Goal: Transaction & Acquisition: Book appointment/travel/reservation

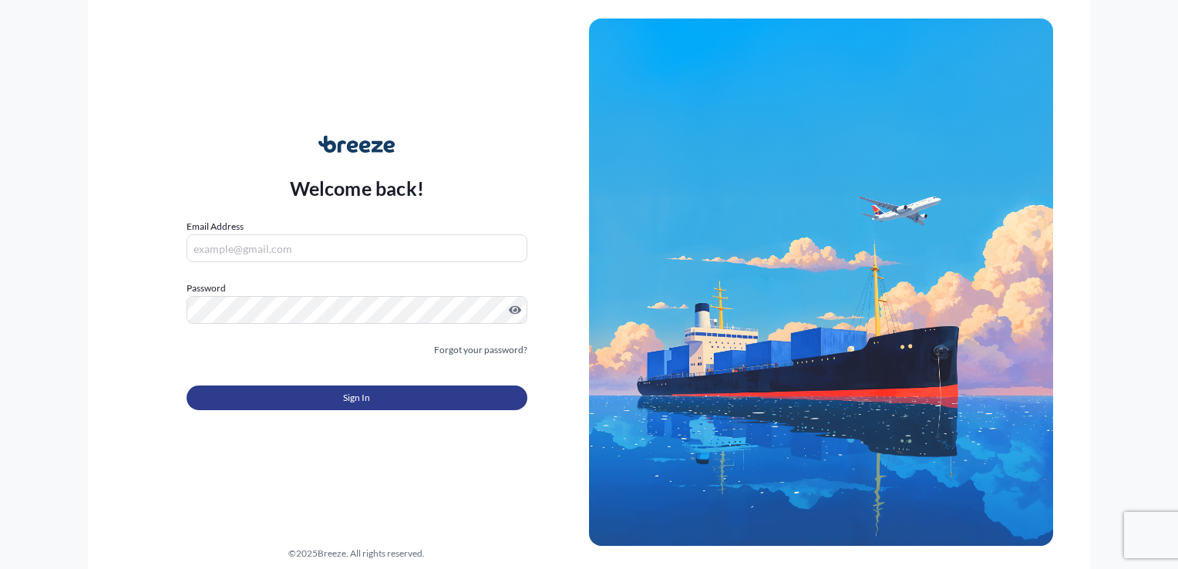
type input "[PERSON_NAME][EMAIL_ADDRESS][DOMAIN_NAME]"
click at [389, 402] on button "Sign In" at bounding box center [357, 397] width 341 height 25
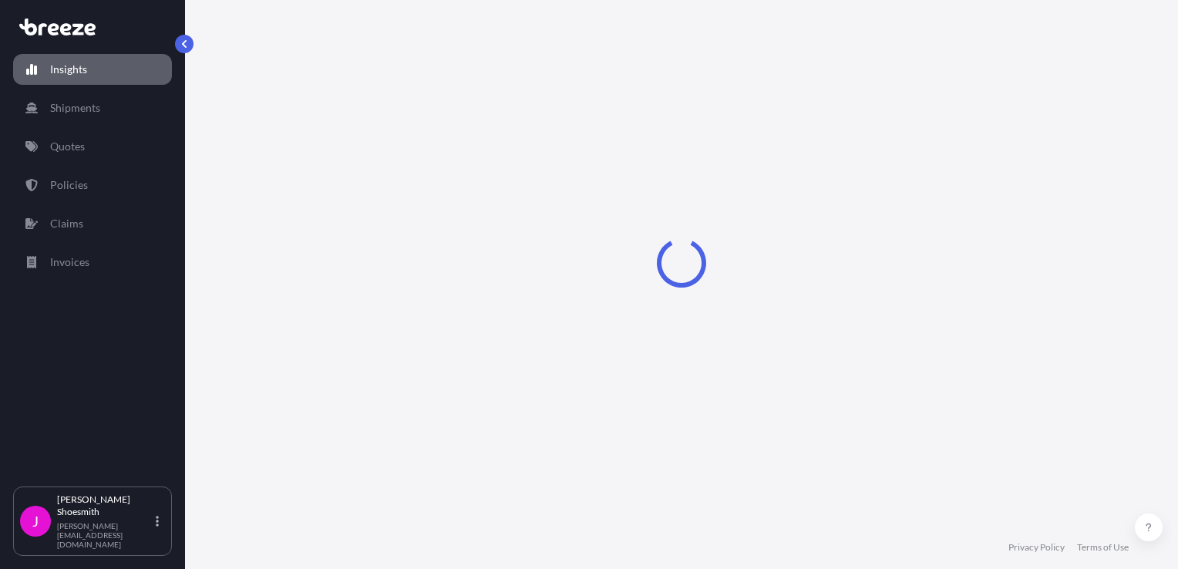
select select "2025"
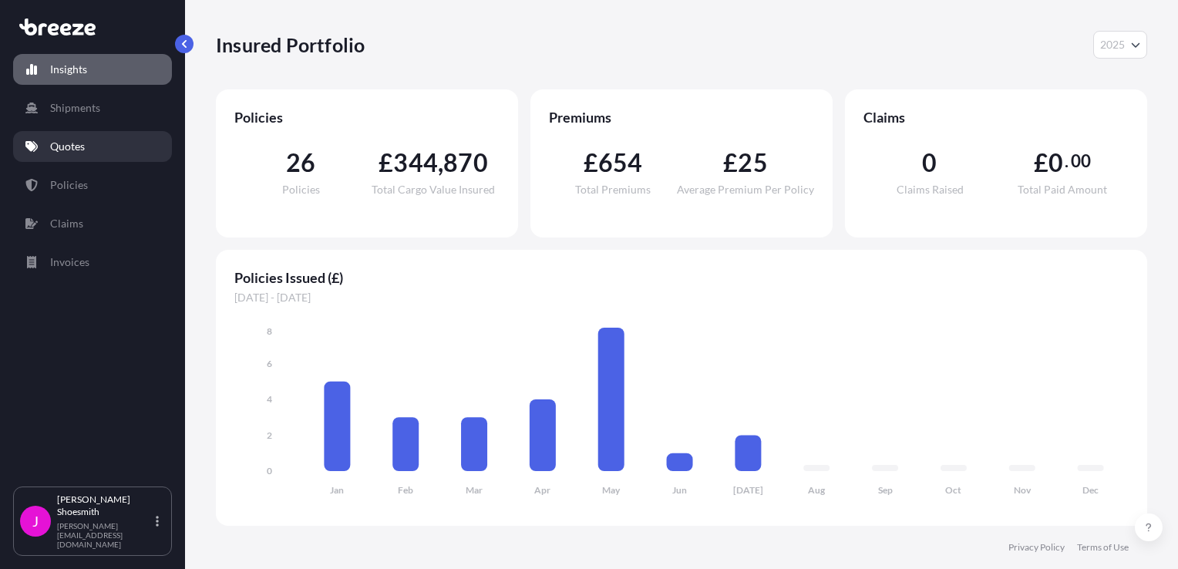
click at [62, 139] on p "Quotes" at bounding box center [67, 146] width 35 height 15
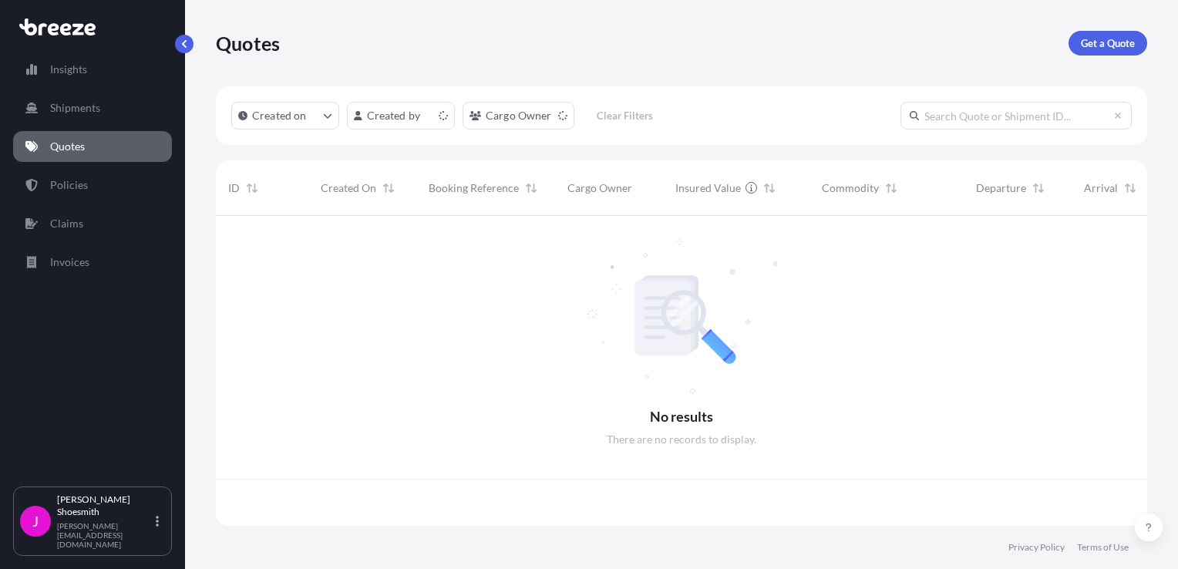
scroll to position [307, 919]
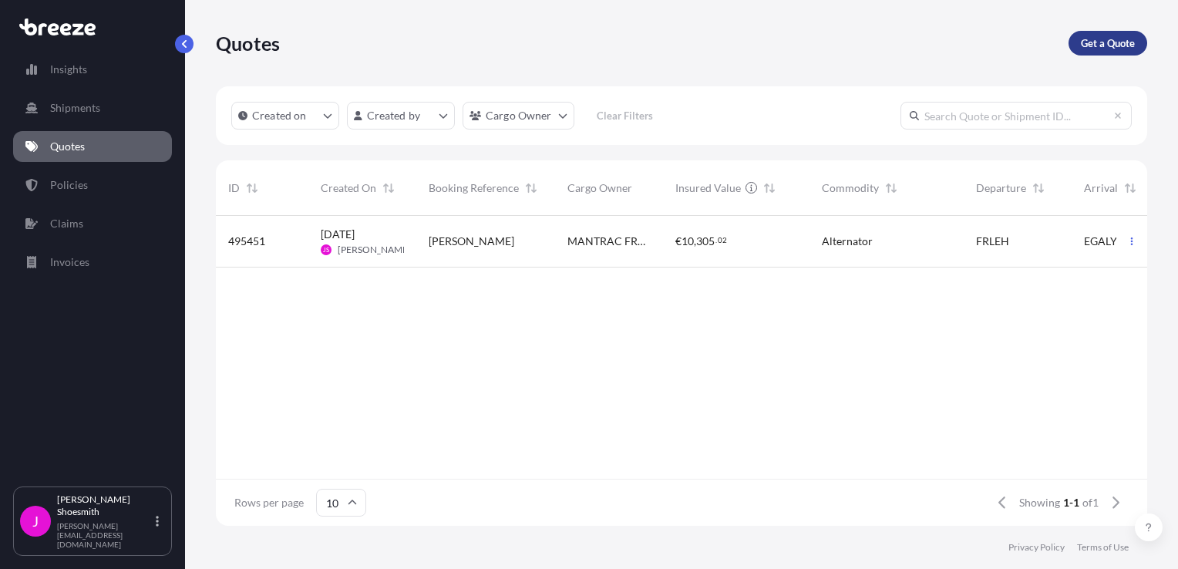
click at [1099, 40] on p "Get a Quote" at bounding box center [1108, 42] width 54 height 15
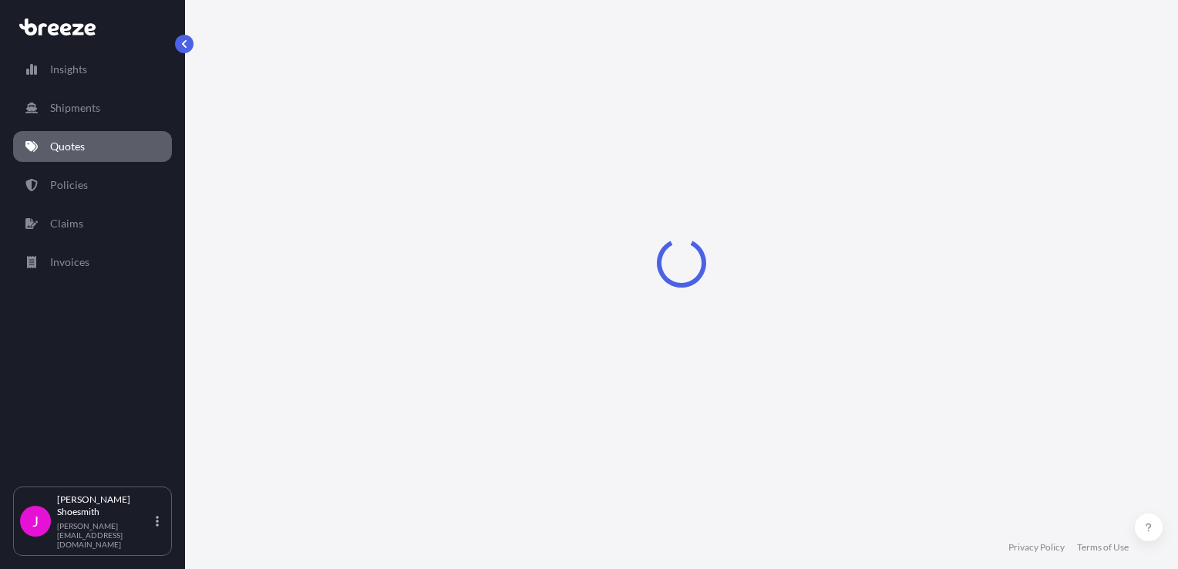
select select "Sea"
select select "1"
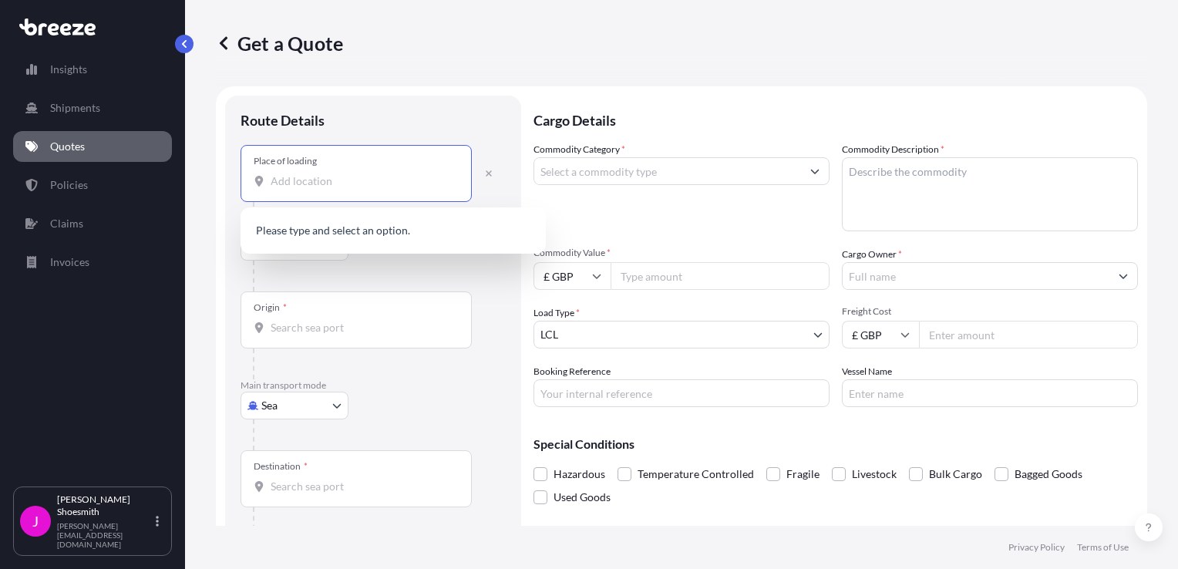
click at [281, 182] on input "Place of loading" at bounding box center [362, 180] width 182 height 15
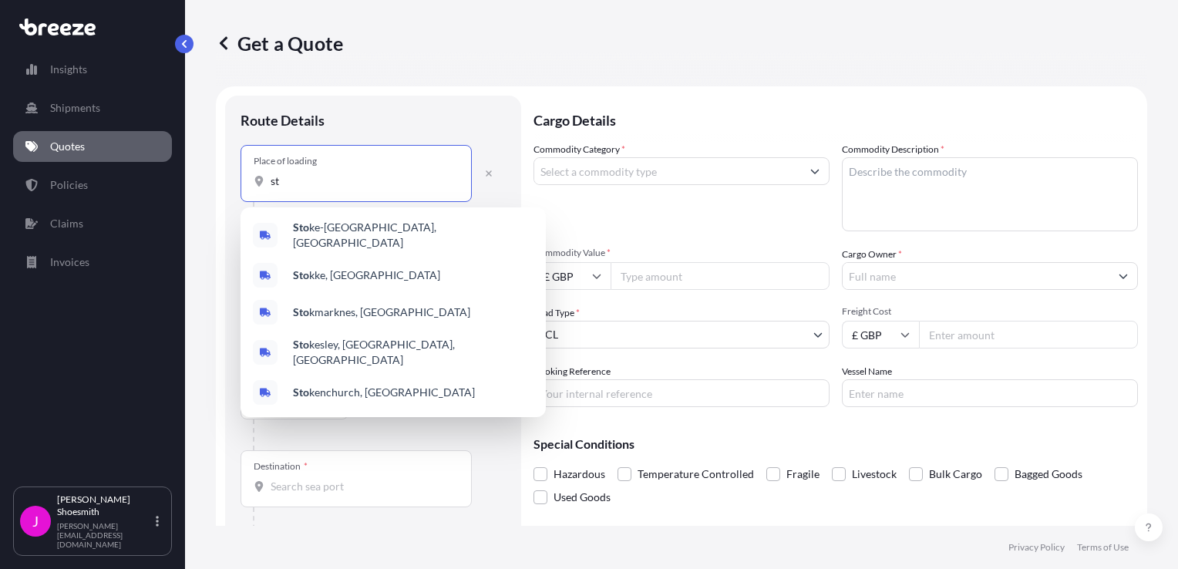
type input "s"
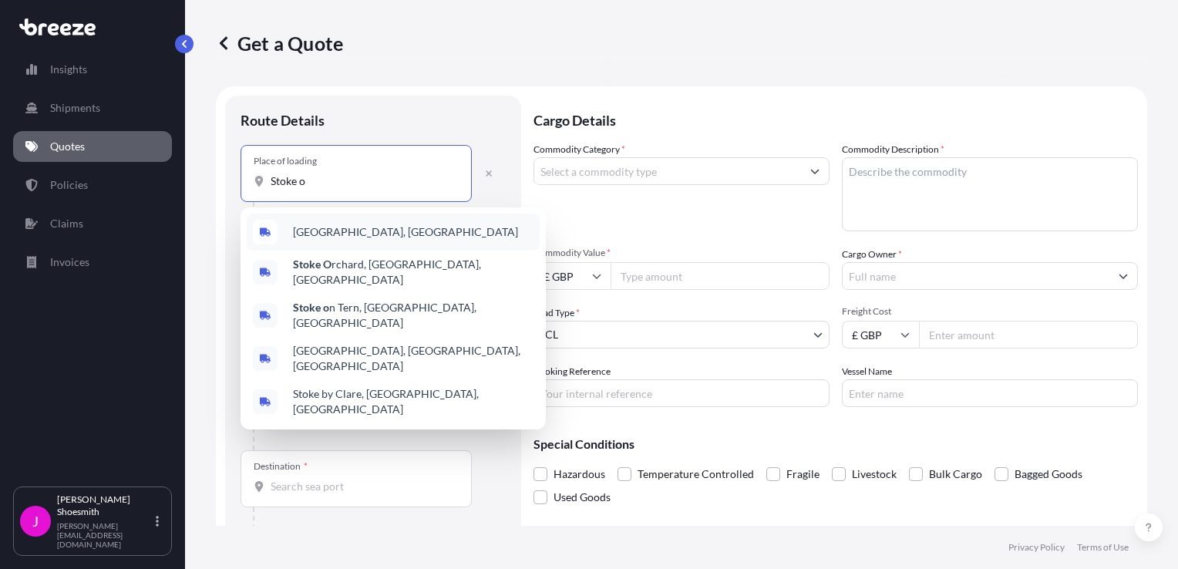
click at [330, 227] on span "[GEOGRAPHIC_DATA], [GEOGRAPHIC_DATA]" at bounding box center [405, 231] width 225 height 15
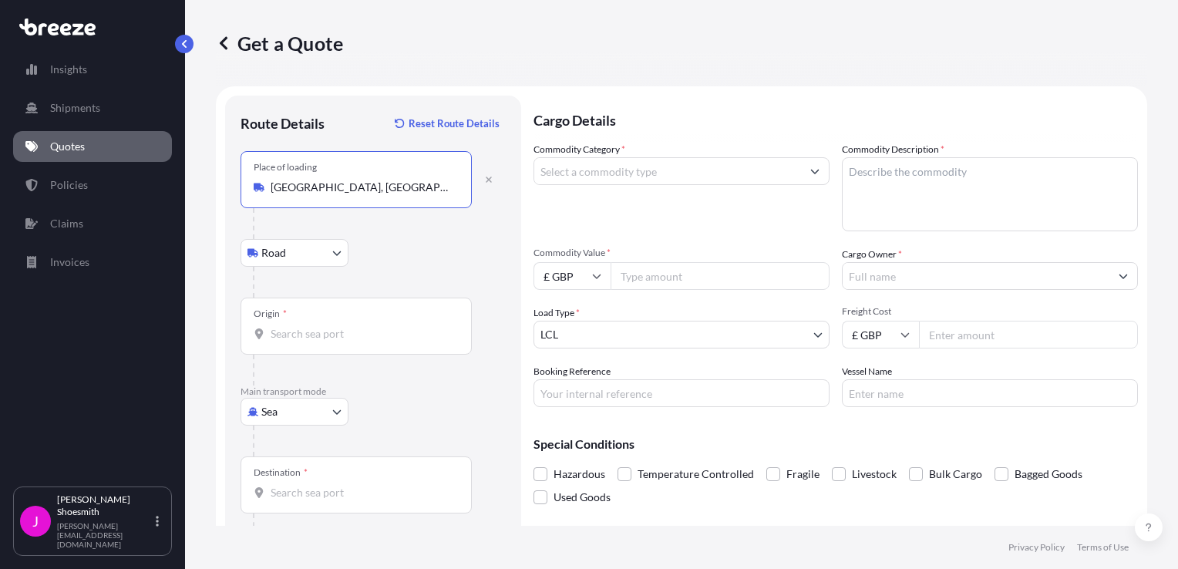
type input "[GEOGRAPHIC_DATA], [GEOGRAPHIC_DATA]"
click at [295, 336] on input "Origin *" at bounding box center [362, 333] width 182 height 15
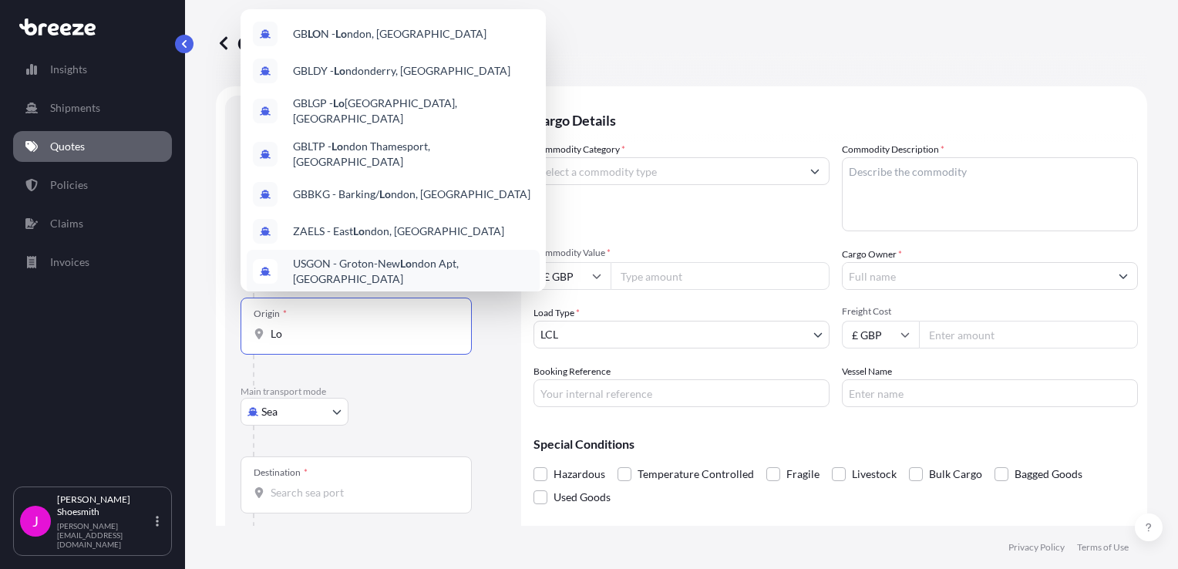
type input "L"
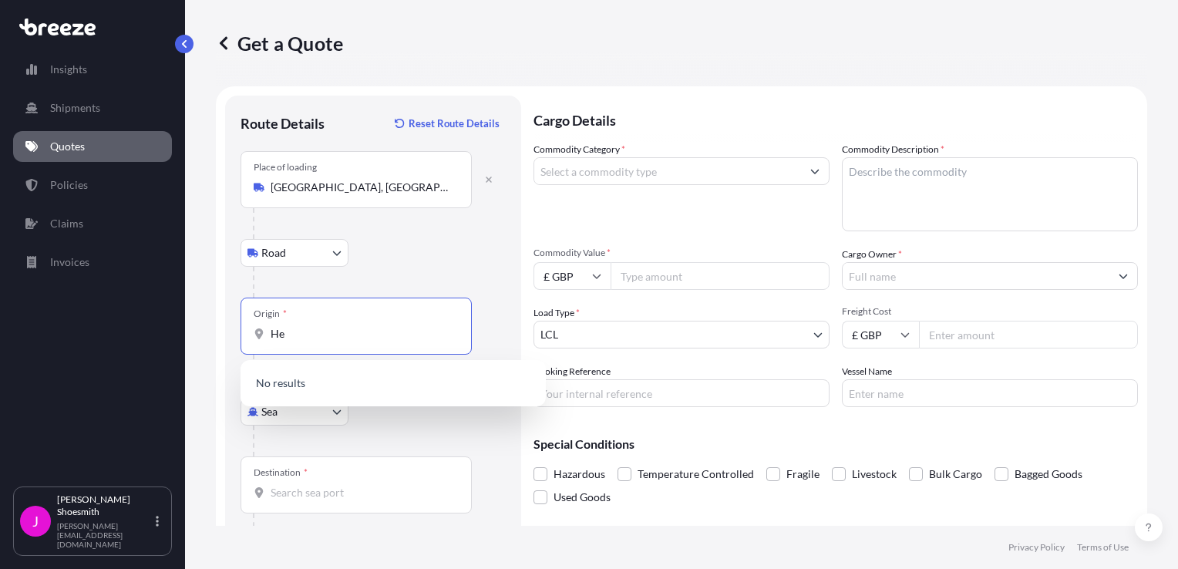
type input "H"
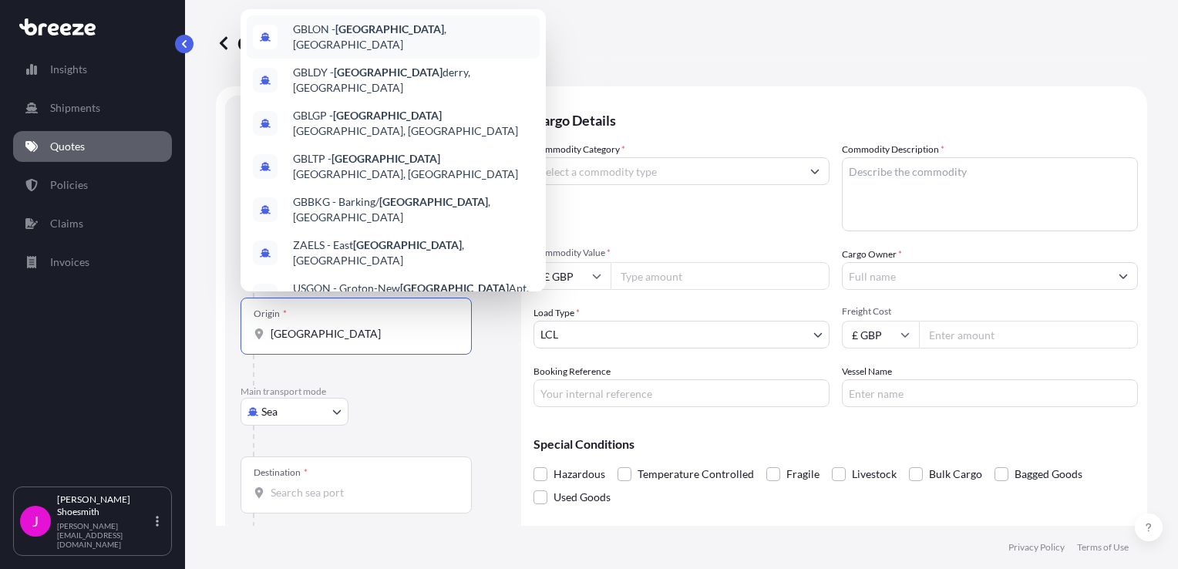
click at [401, 32] on span "GBLON - [GEOGRAPHIC_DATA] , [GEOGRAPHIC_DATA]" at bounding box center [413, 37] width 241 height 31
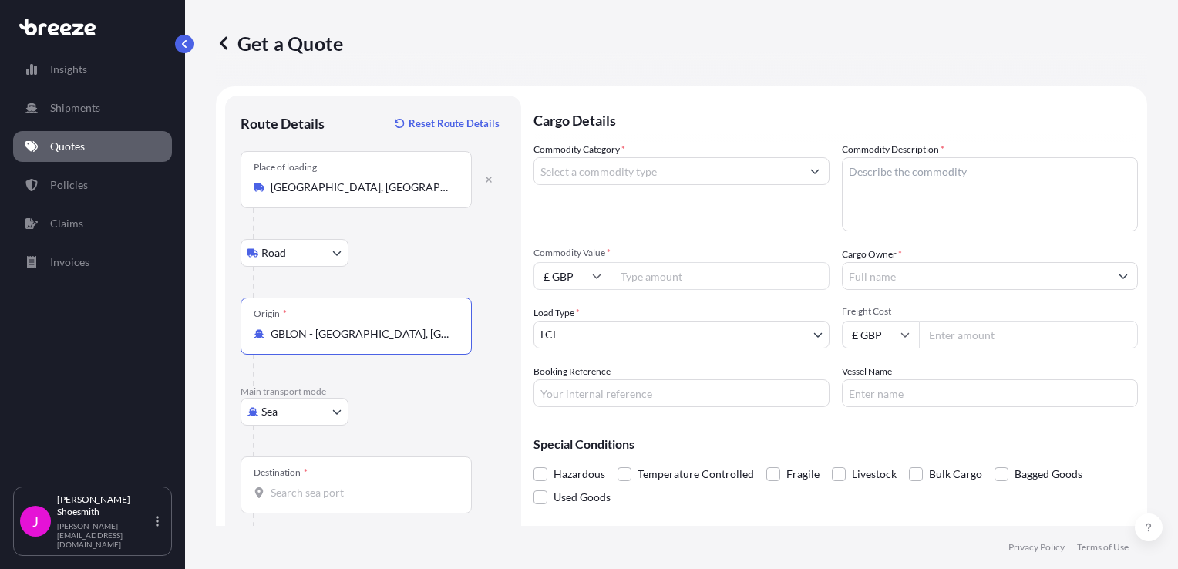
type input "GBLON - [GEOGRAPHIC_DATA], [GEOGRAPHIC_DATA]"
click at [334, 415] on body "10 options available. Insights Shipments Quotes Policies Claims Invoices J [PER…" at bounding box center [589, 284] width 1178 height 569
click at [281, 482] on span "Air" at bounding box center [277, 478] width 15 height 15
select select "Air"
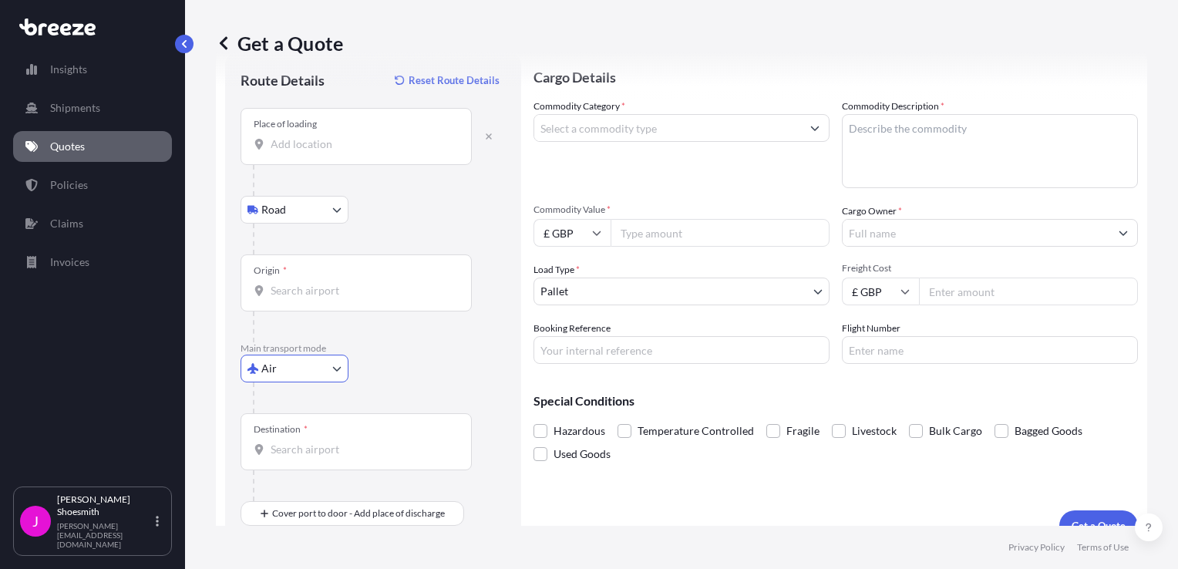
scroll to position [66, 0]
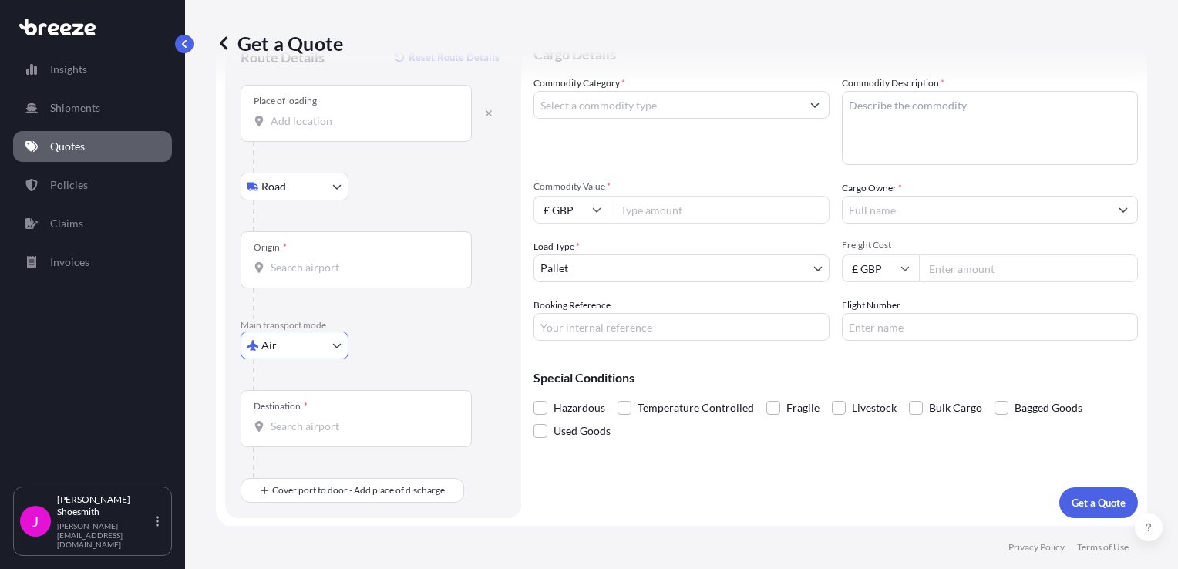
click at [295, 269] on input "Origin *" at bounding box center [362, 267] width 182 height 15
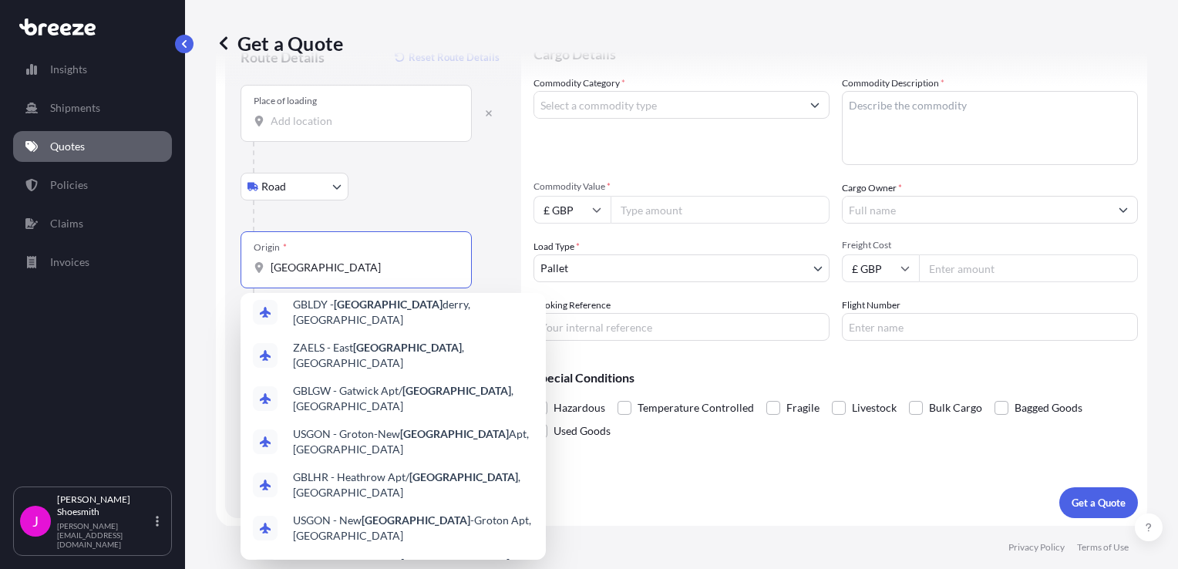
scroll to position [140, 0]
click at [373, 468] on span "GBLHR - Heathrow Apt/ [GEOGRAPHIC_DATA] , [GEOGRAPHIC_DATA]" at bounding box center [413, 483] width 241 height 31
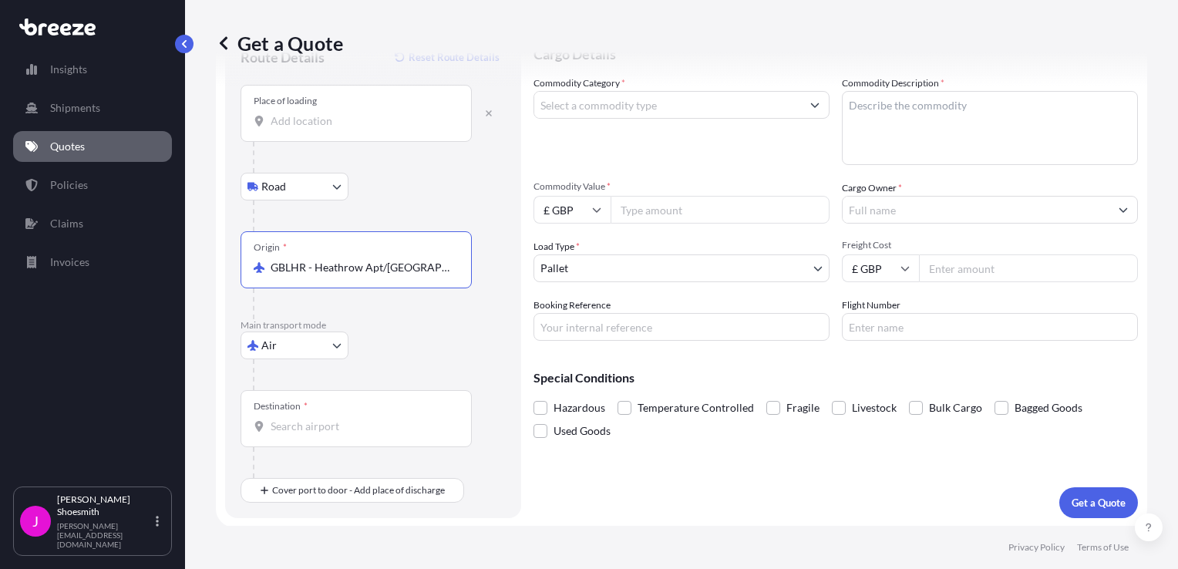
type input "GBLHR - Heathrow Apt/[GEOGRAPHIC_DATA], [GEOGRAPHIC_DATA]"
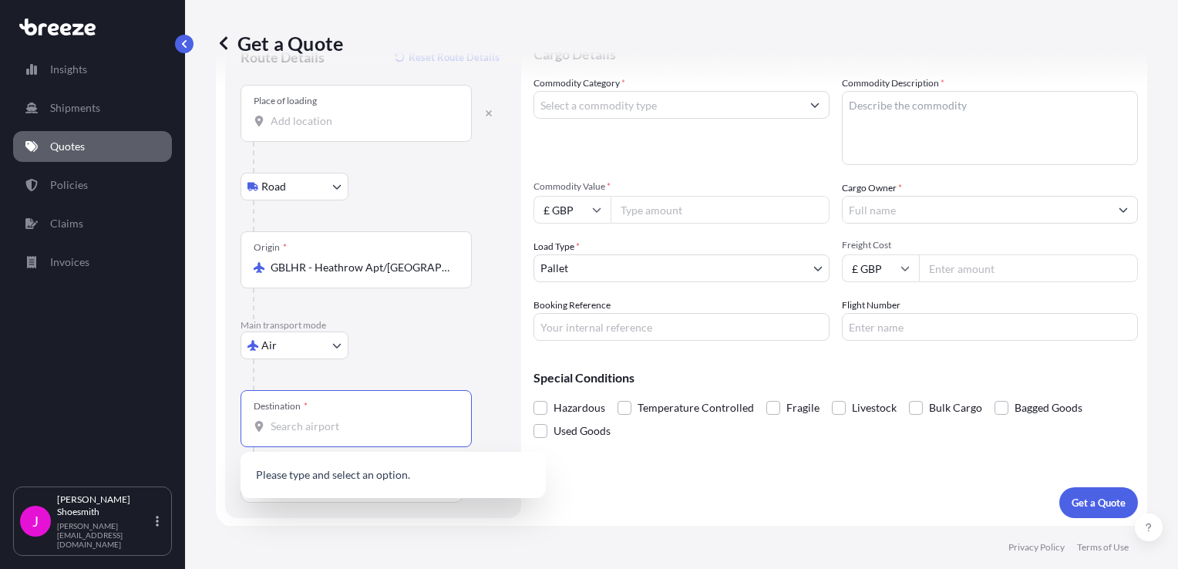
click at [290, 429] on input "Destination *" at bounding box center [362, 426] width 182 height 15
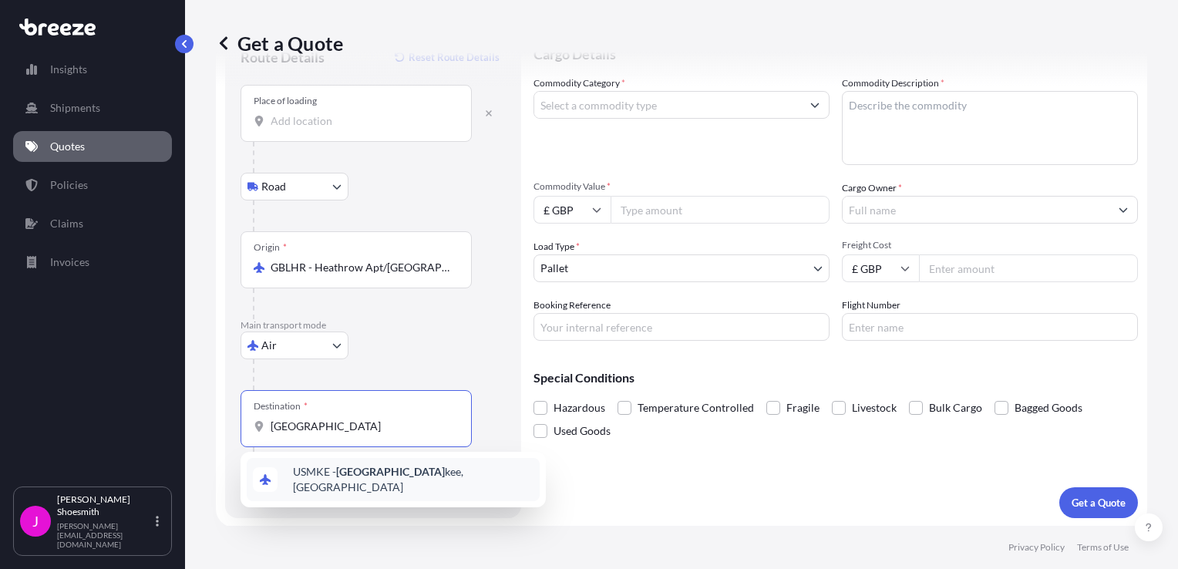
click at [385, 476] on span "USMKE - [GEOGRAPHIC_DATA][PERSON_NAME], [GEOGRAPHIC_DATA]" at bounding box center [413, 479] width 241 height 31
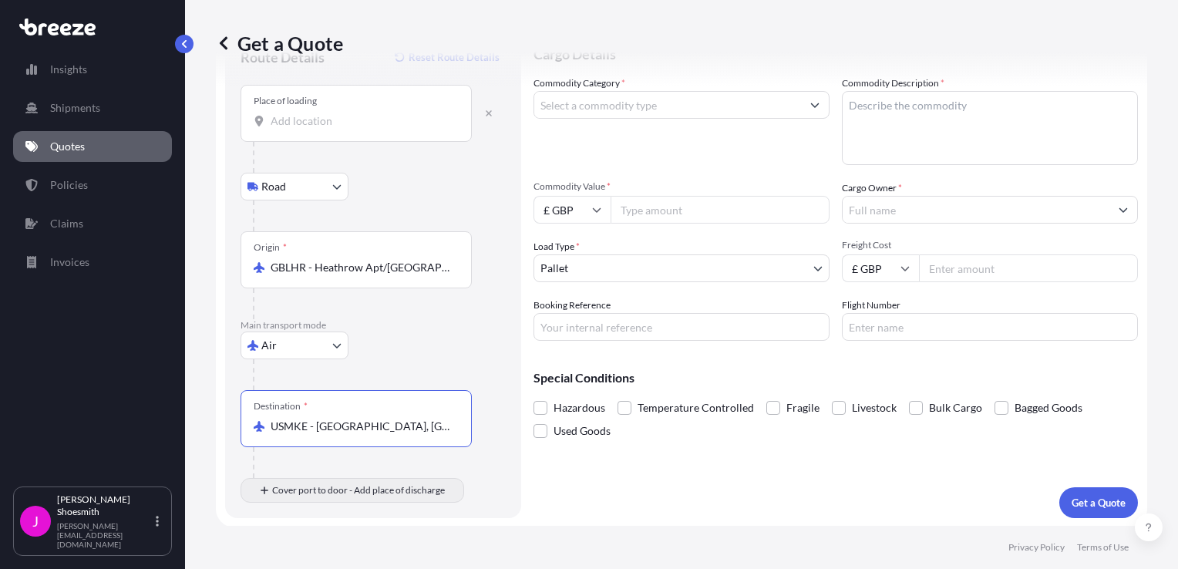
type input "USMKE - [GEOGRAPHIC_DATA], [GEOGRAPHIC_DATA]"
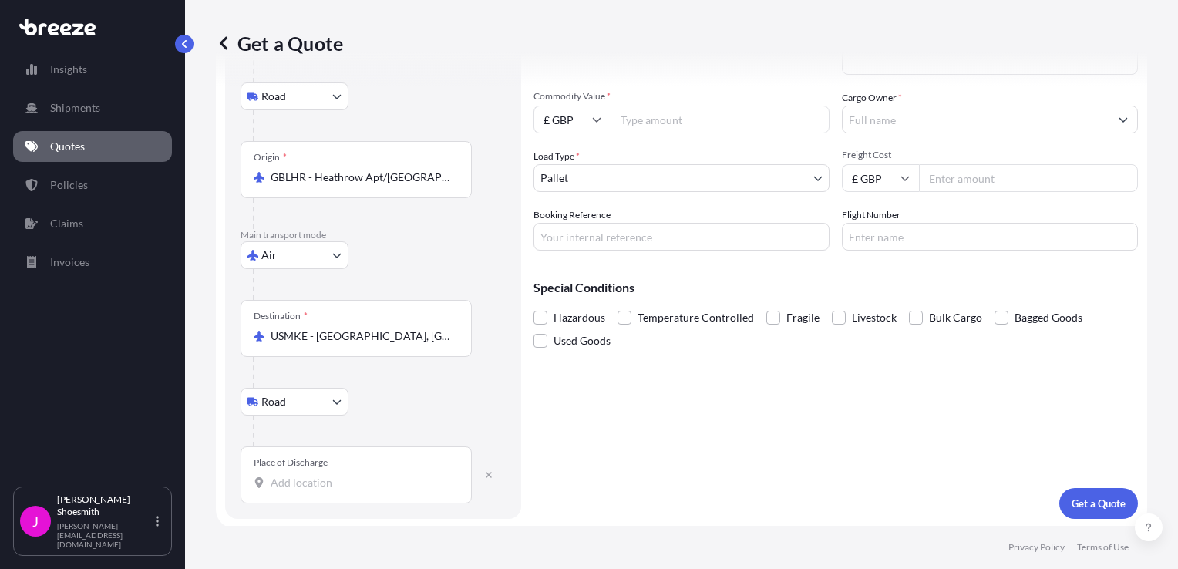
scroll to position [157, 0]
click at [278, 485] on input "Place of Discharge" at bounding box center [362, 481] width 182 height 15
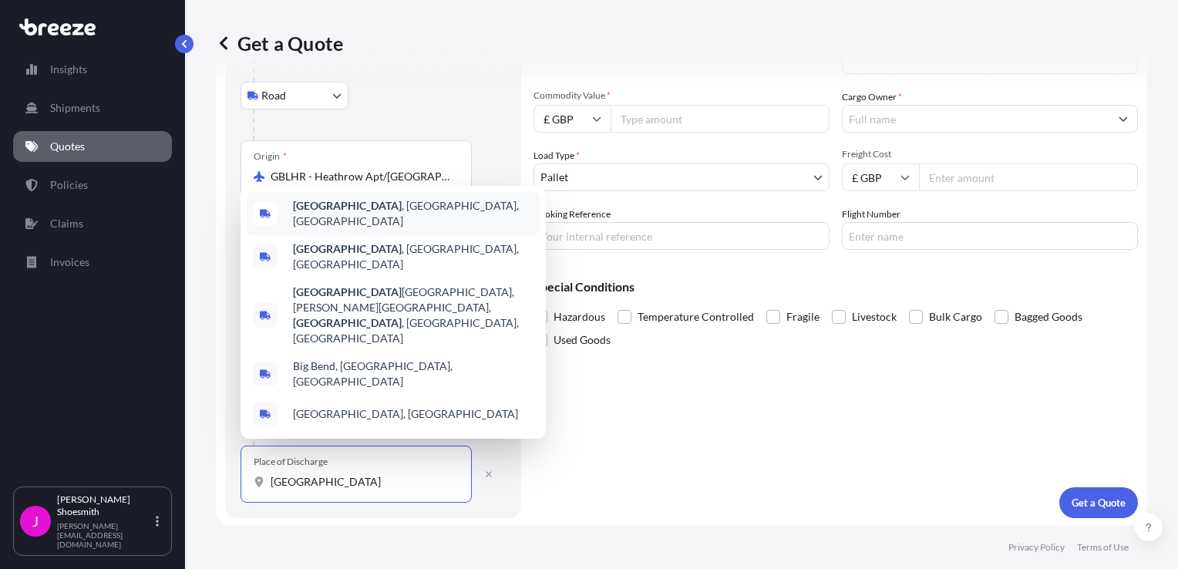
click at [368, 229] on span "[GEOGRAPHIC_DATA] , [GEOGRAPHIC_DATA], [GEOGRAPHIC_DATA]" at bounding box center [413, 213] width 241 height 31
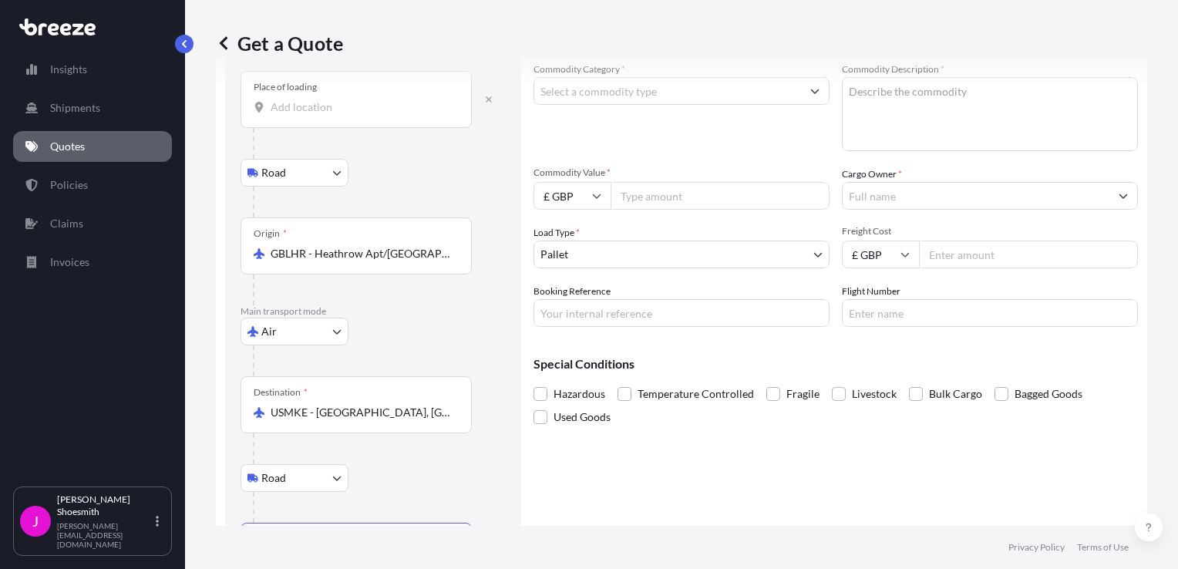
scroll to position [0, 0]
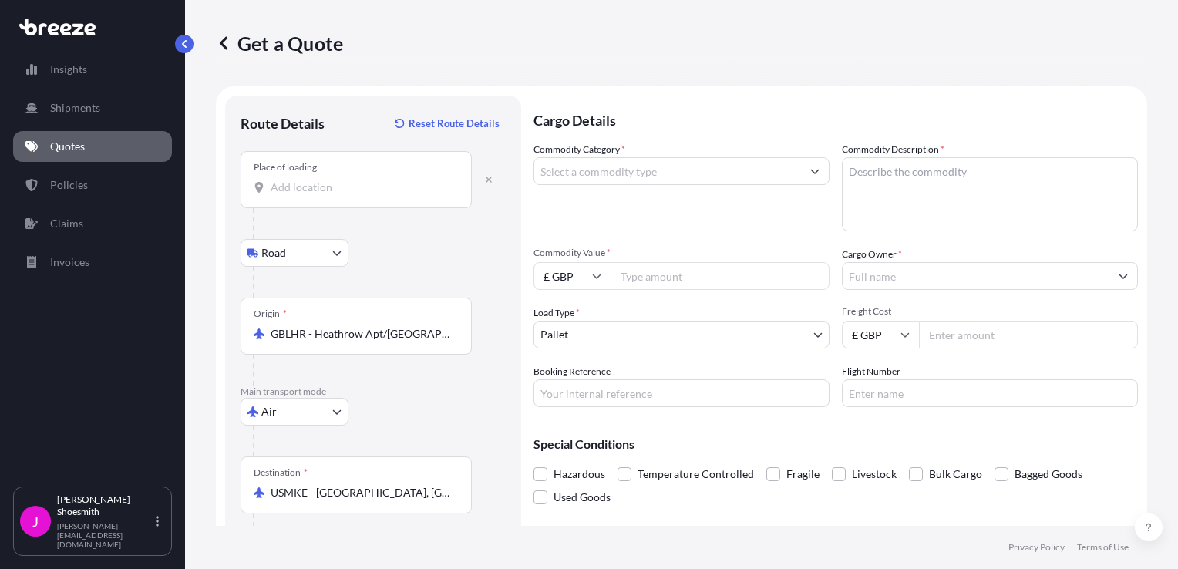
type input "[GEOGRAPHIC_DATA], [GEOGRAPHIC_DATA], [GEOGRAPHIC_DATA]"
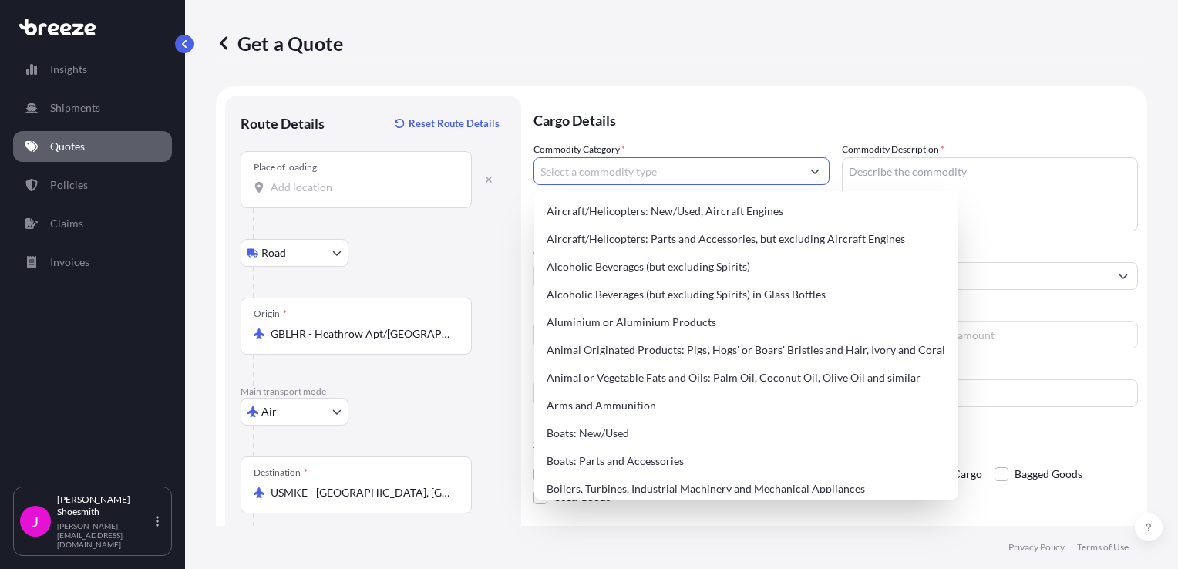
click at [813, 170] on icon "Show suggestions" at bounding box center [815, 172] width 8 height 5
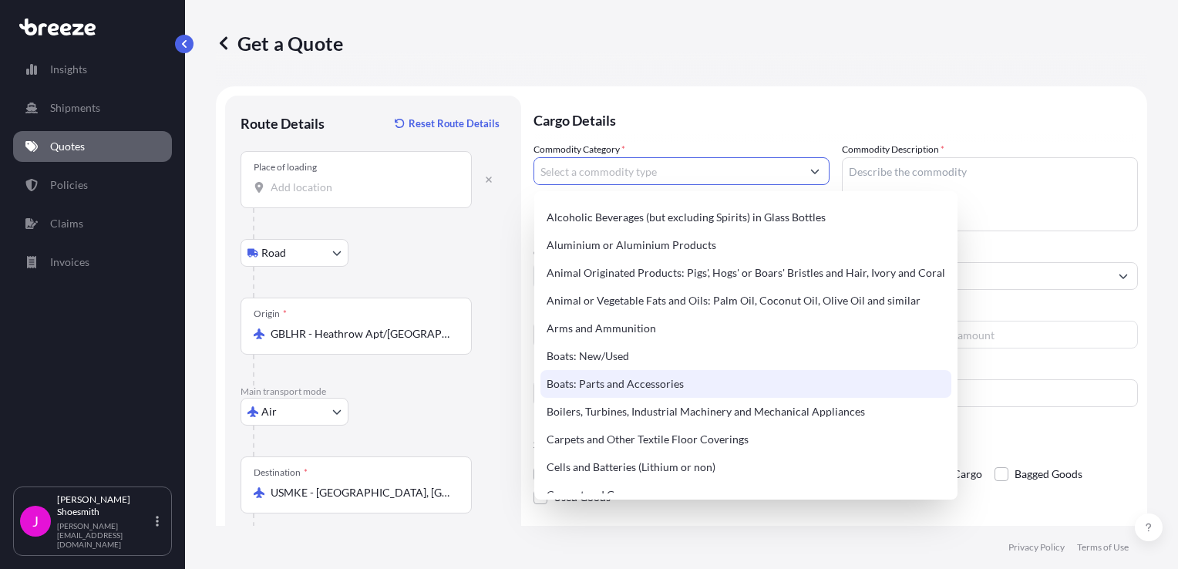
scroll to position [154, 0]
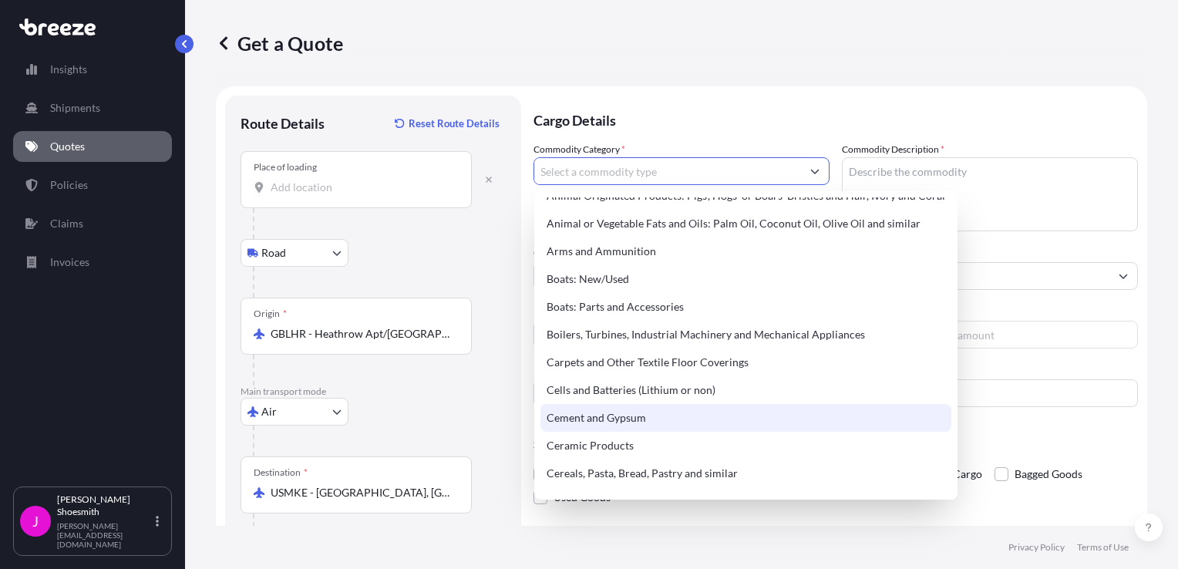
click at [636, 419] on div "Cement and Gypsum" at bounding box center [745, 418] width 411 height 28
type input "Cement and Gypsum"
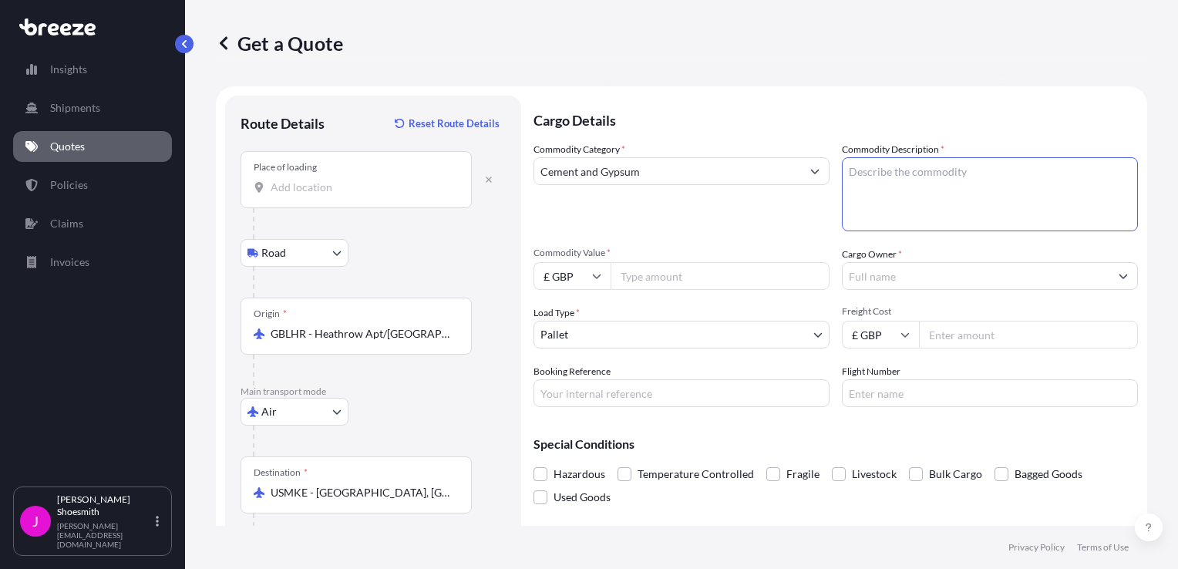
click at [893, 180] on textarea "Commodity Description *" at bounding box center [990, 194] width 296 height 74
type textarea "Cobalt Aluminate"
click at [666, 281] on input "Commodity Value *" at bounding box center [720, 276] width 219 height 28
type input "15792"
click at [597, 276] on icon at bounding box center [596, 275] width 9 height 9
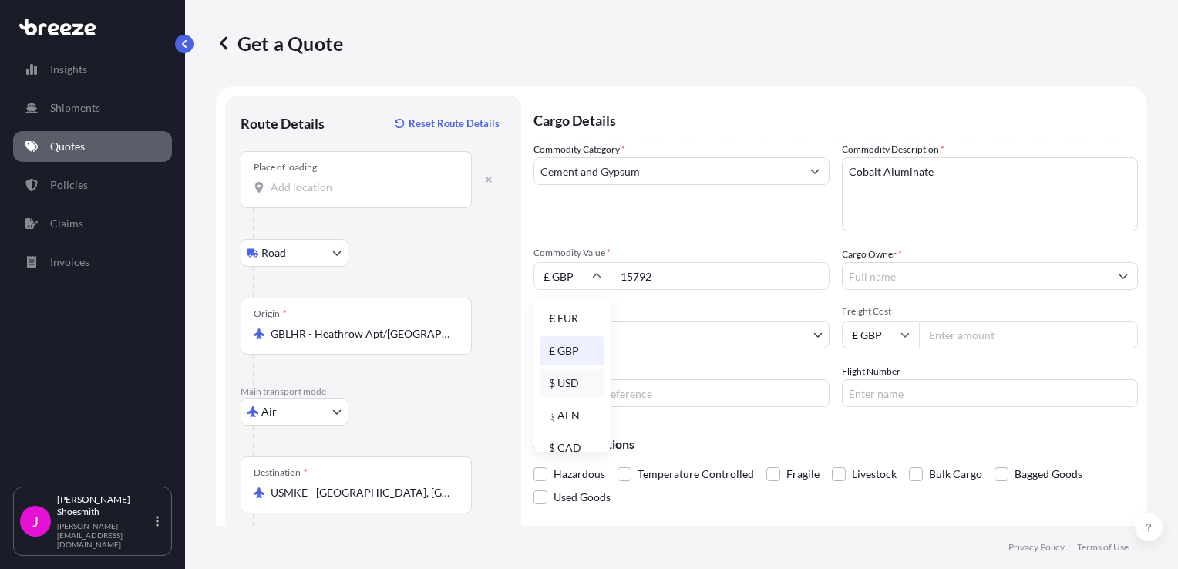
click at [570, 381] on div "$ USD" at bounding box center [572, 383] width 65 height 29
type input "$ USD"
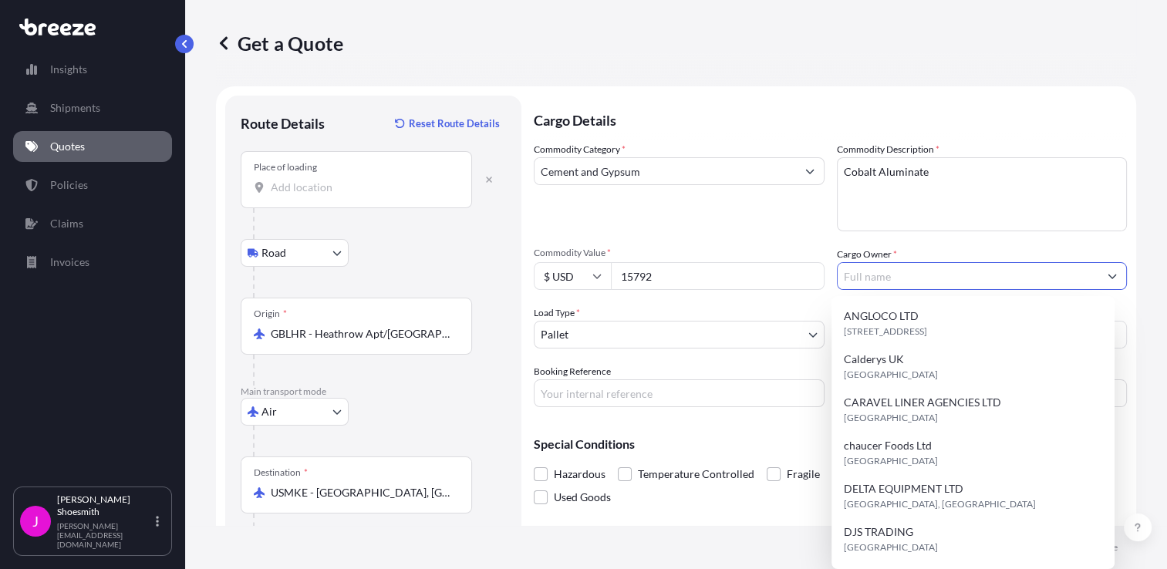
click at [875, 278] on input "Cargo Owner *" at bounding box center [967, 276] width 261 height 28
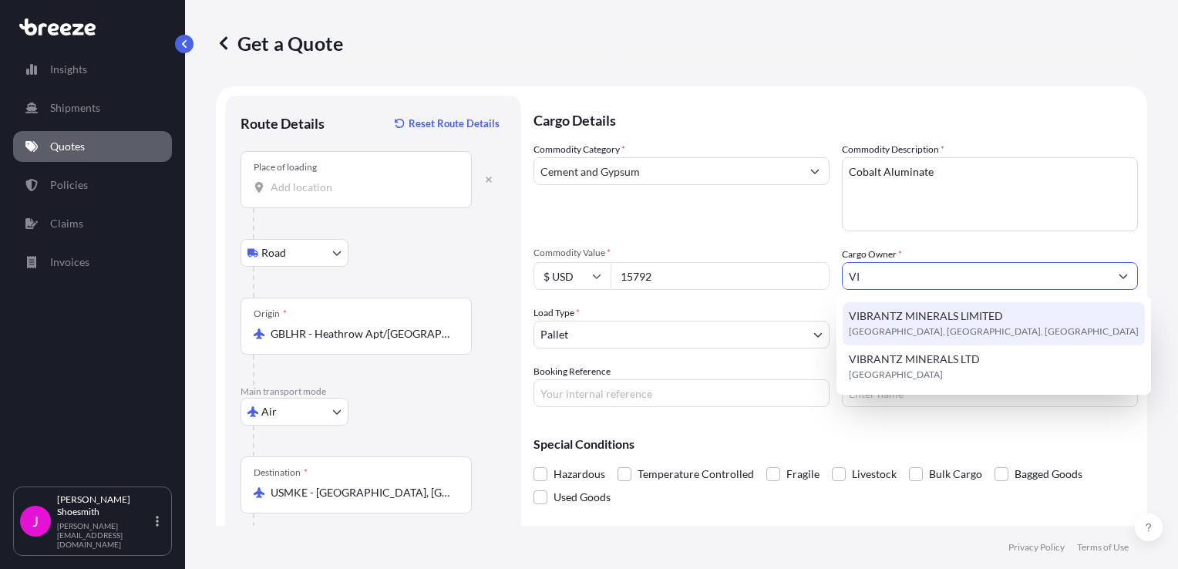
click at [914, 326] on span "[GEOGRAPHIC_DATA], [GEOGRAPHIC_DATA], [GEOGRAPHIC_DATA]" at bounding box center [994, 331] width 290 height 15
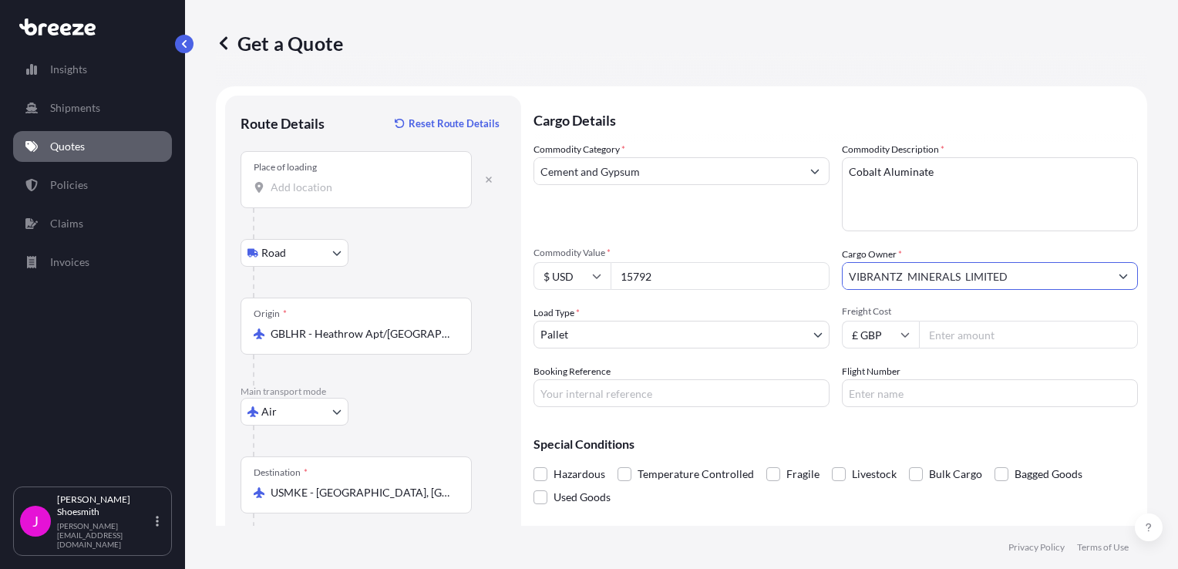
type input "VIBRANTZ MINERALS LIMITED"
click at [901, 337] on icon at bounding box center [905, 334] width 9 height 9
drag, startPoint x: 862, startPoint y: 444, endPoint x: 893, endPoint y: 405, distance: 50.0
click at [862, 445] on div "$ USD" at bounding box center [874, 441] width 65 height 29
type input "$ USD"
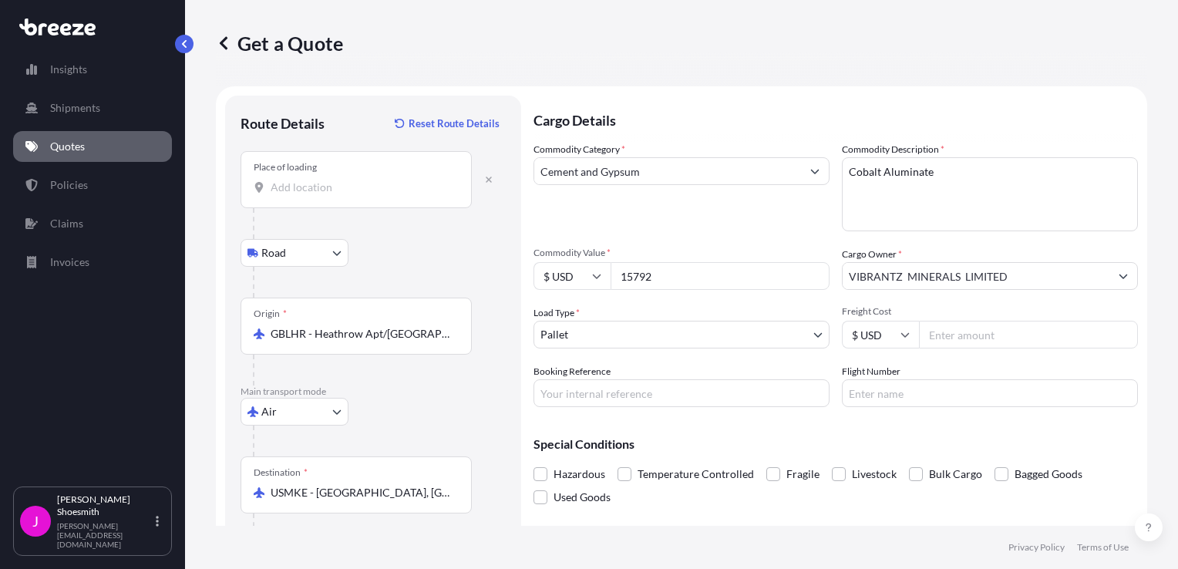
click at [936, 335] on input "Freight Cost" at bounding box center [1028, 335] width 219 height 28
type input "2195.00"
click at [602, 393] on input "Booking Reference" at bounding box center [682, 393] width 296 height 28
type input "3325"
click at [871, 393] on input "Flight Number" at bounding box center [990, 393] width 296 height 28
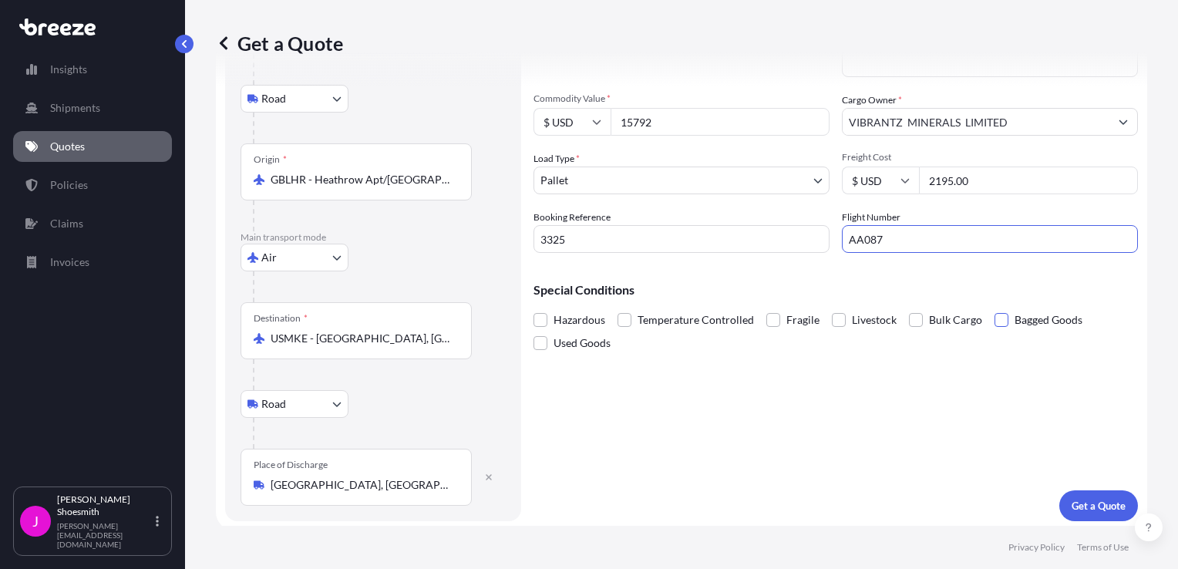
type input "AA087"
click at [999, 321] on span at bounding box center [1002, 320] width 14 height 14
click at [995, 308] on input "Bagged Goods" at bounding box center [995, 308] width 0 height 0
click at [1087, 501] on p "Get a Quote" at bounding box center [1099, 505] width 54 height 15
click at [1079, 509] on p "Get a Quote" at bounding box center [1099, 505] width 54 height 15
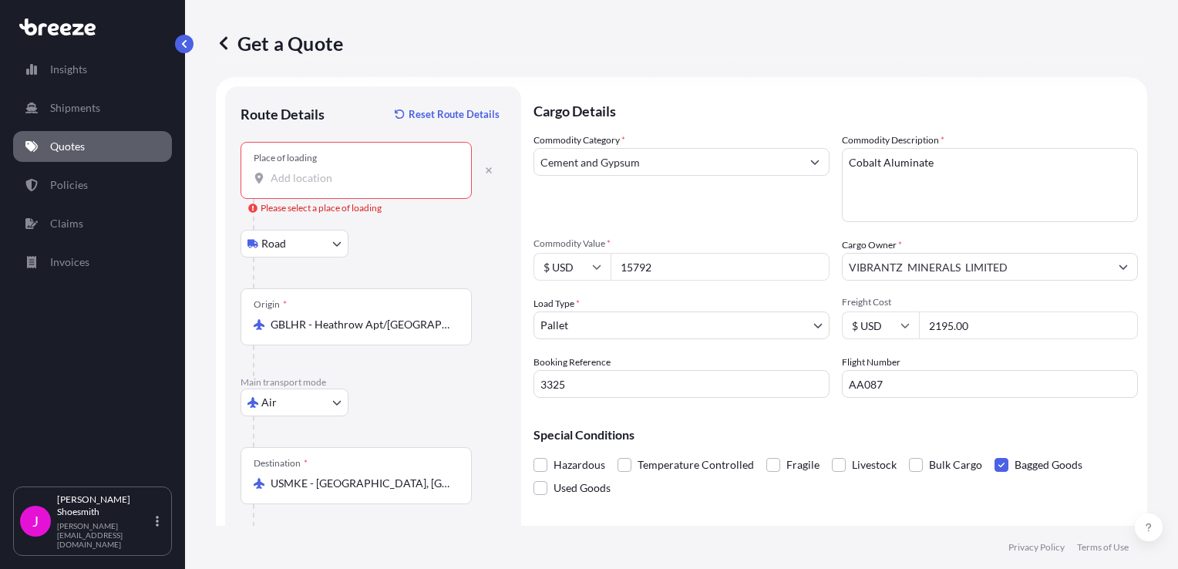
scroll to position [0, 0]
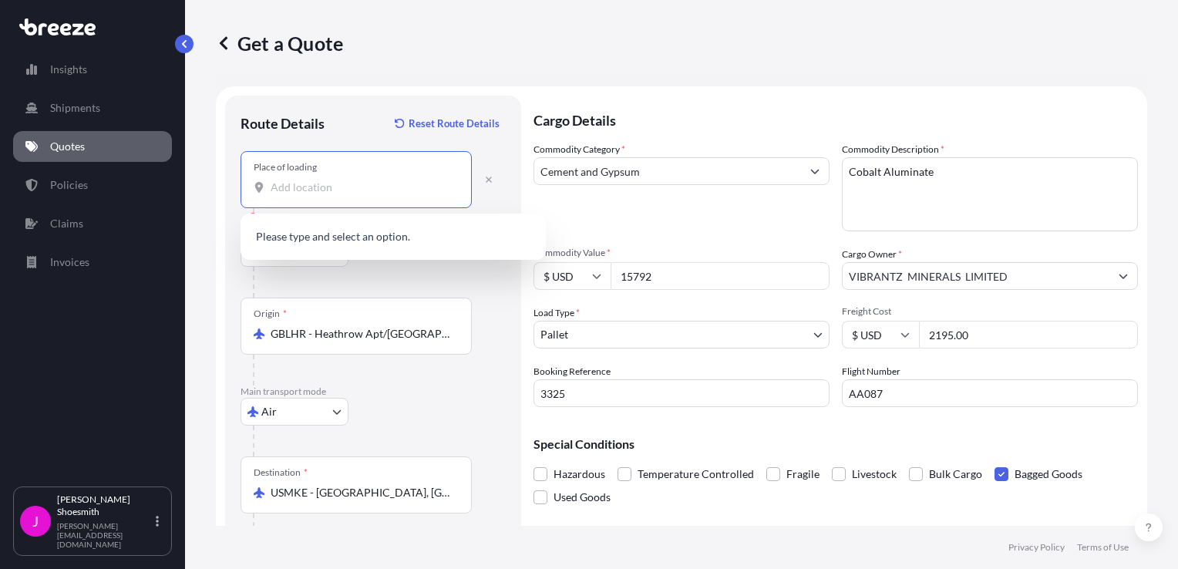
click at [292, 189] on input "Place of loading Please select a place of loading" at bounding box center [362, 187] width 182 height 15
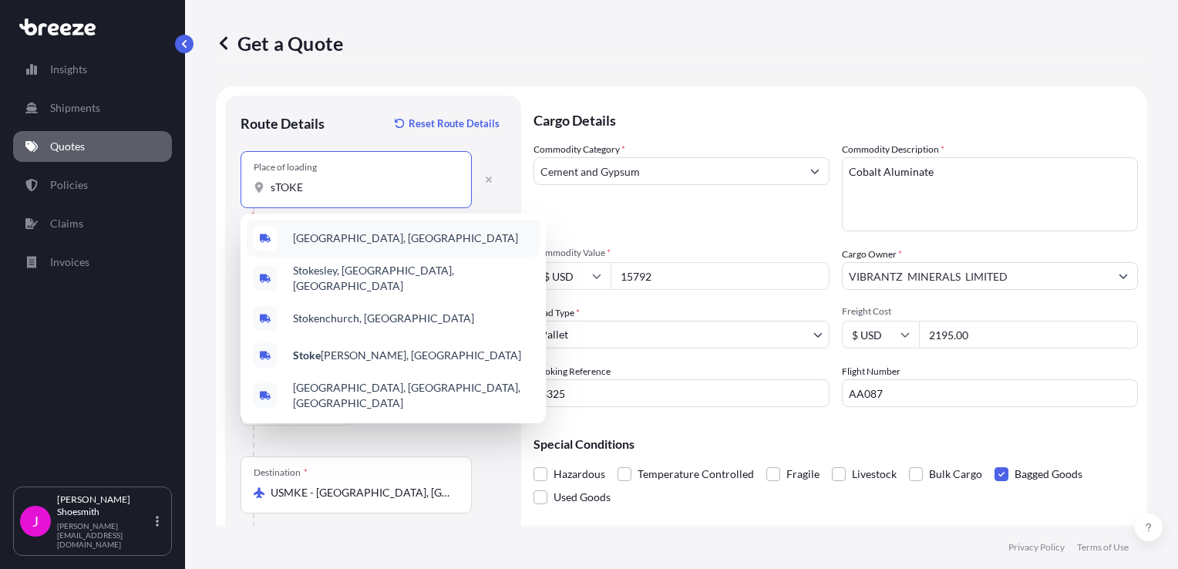
click at [354, 236] on span "[GEOGRAPHIC_DATA], [GEOGRAPHIC_DATA]" at bounding box center [405, 238] width 225 height 15
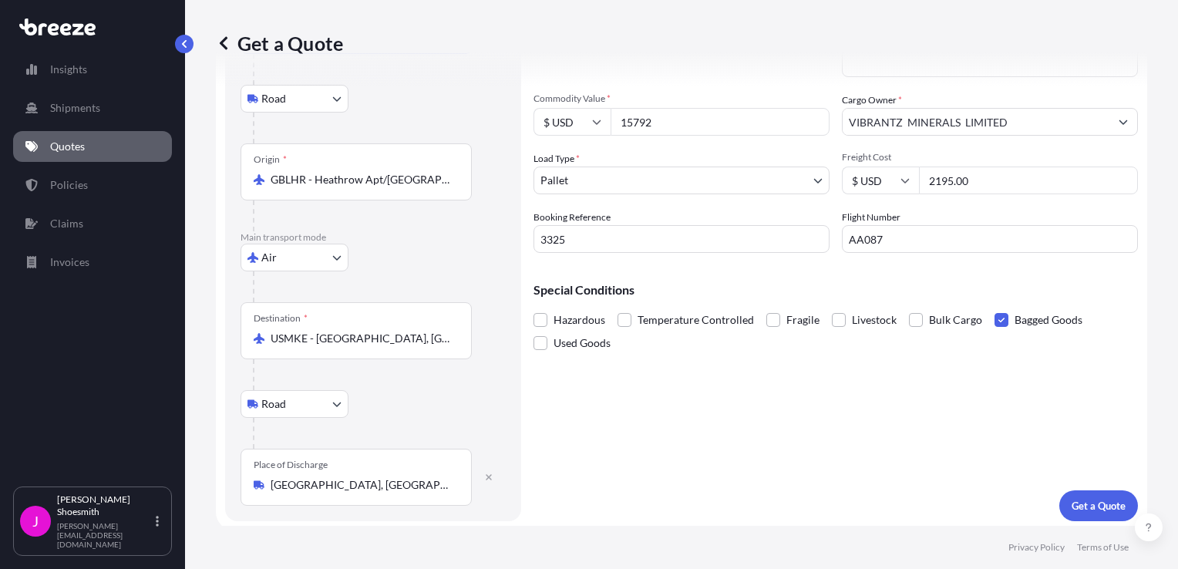
scroll to position [157, 0]
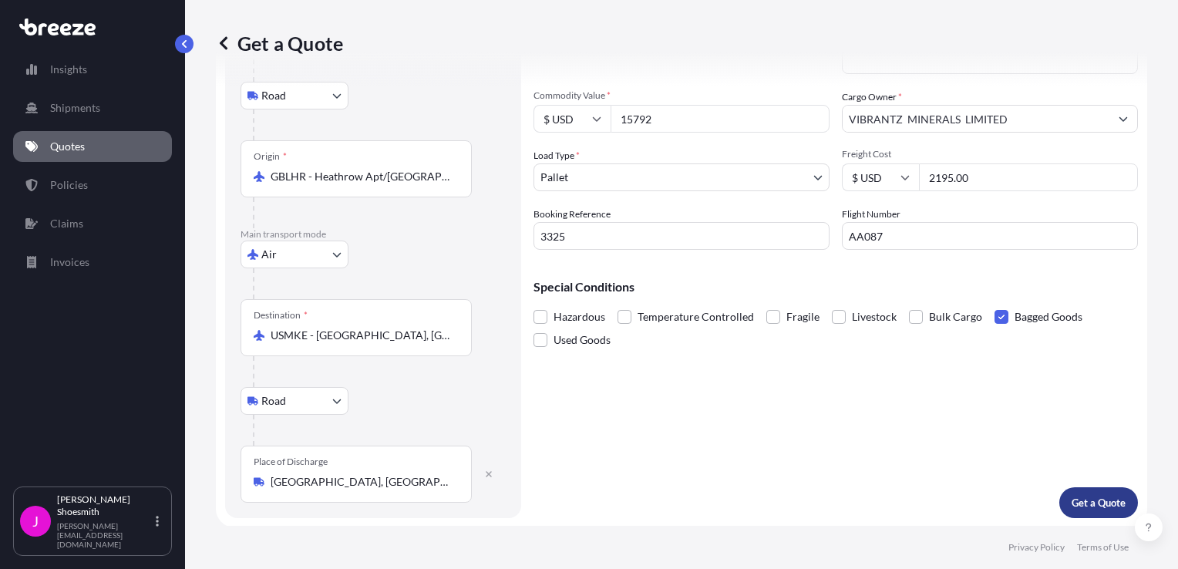
type input "[GEOGRAPHIC_DATA], [GEOGRAPHIC_DATA]"
click at [1089, 501] on p "Get a Quote" at bounding box center [1099, 502] width 54 height 15
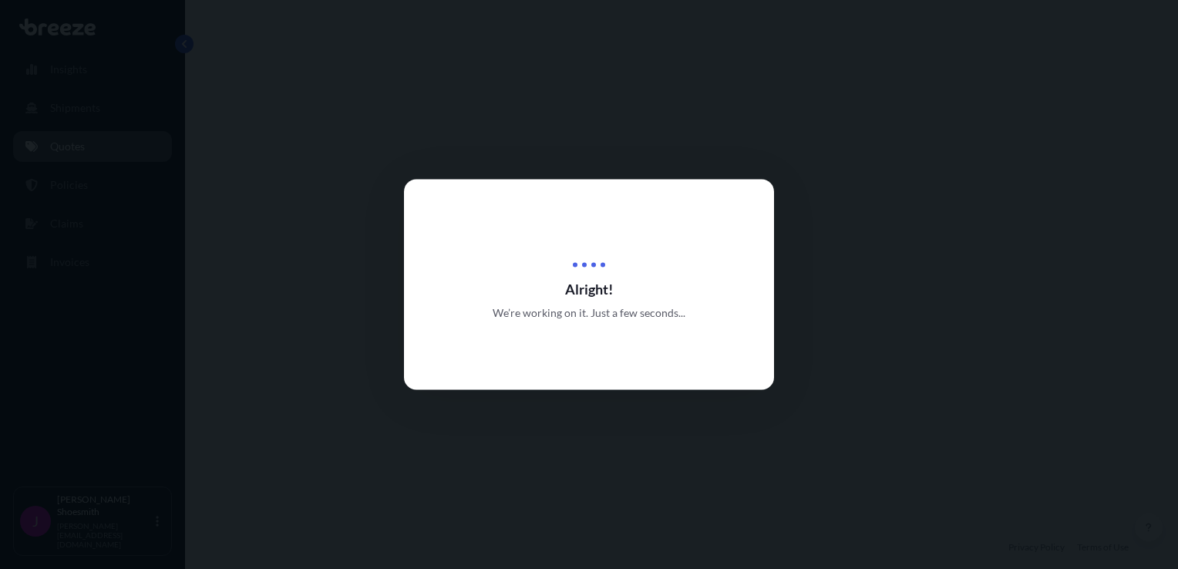
select select "Road"
select select "Air"
select select "Road"
select select "1"
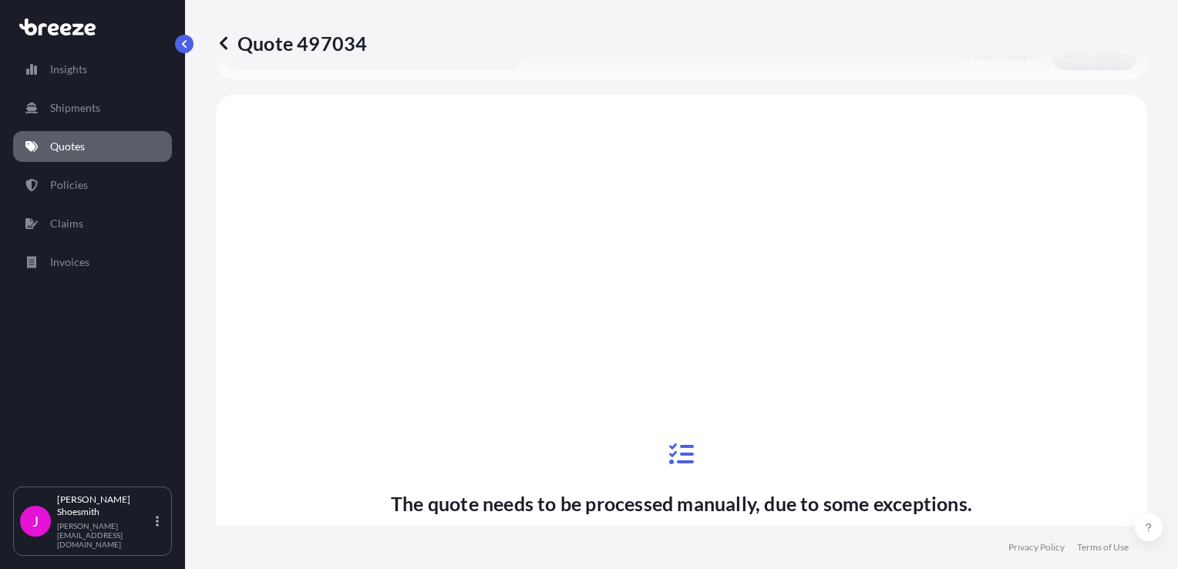
scroll to position [615, 0]
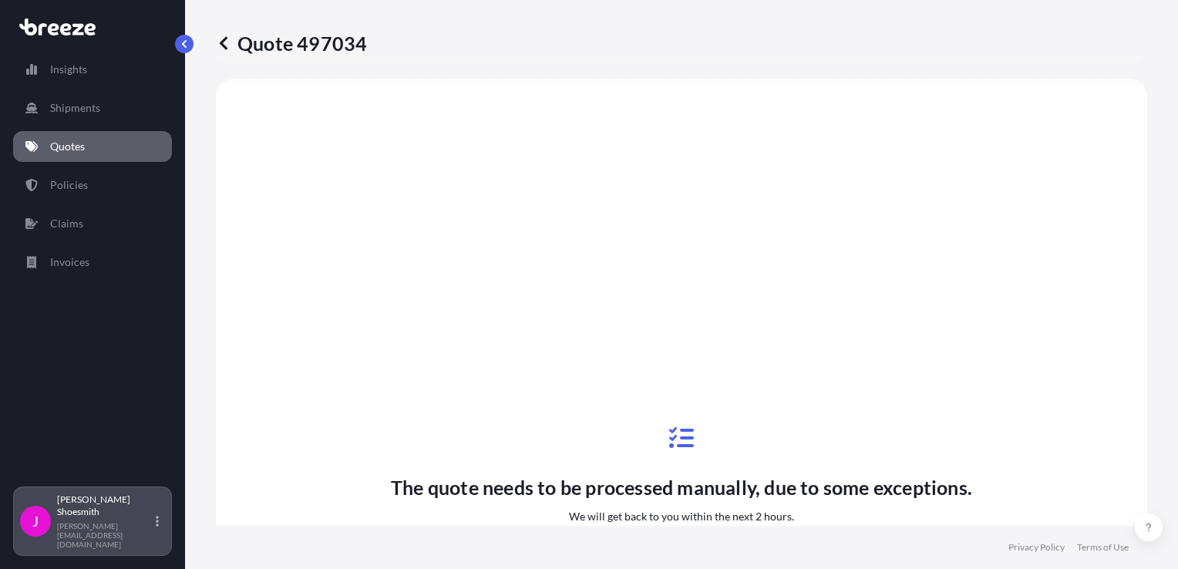
click at [106, 537] on p "[PERSON_NAME][EMAIL_ADDRESS][DOMAIN_NAME]" at bounding box center [105, 535] width 96 height 28
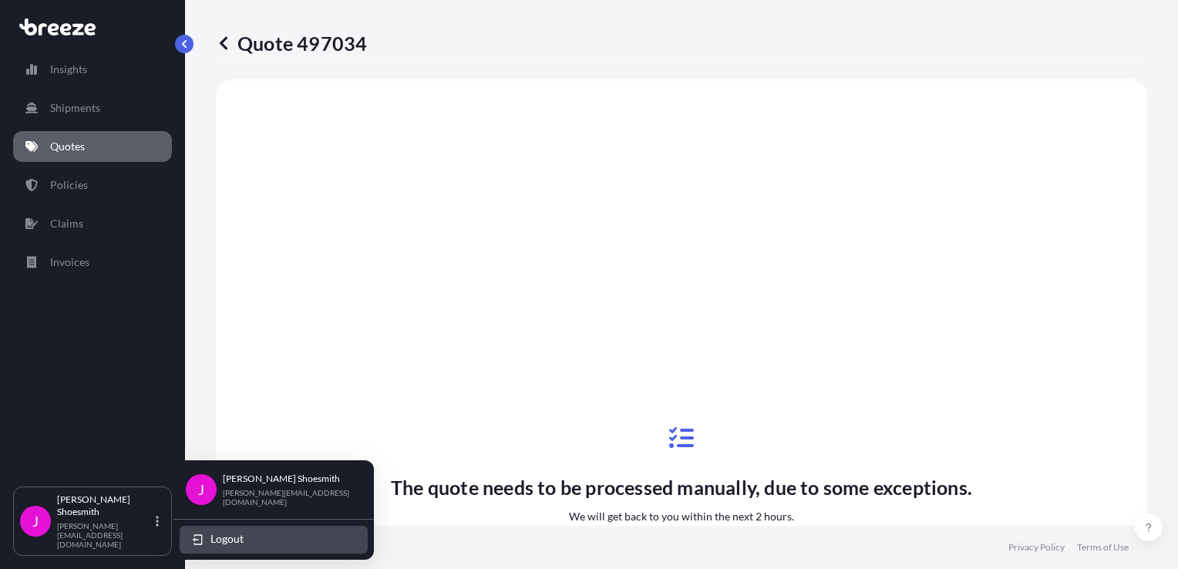
click at [220, 539] on span "Logout" at bounding box center [226, 538] width 33 height 15
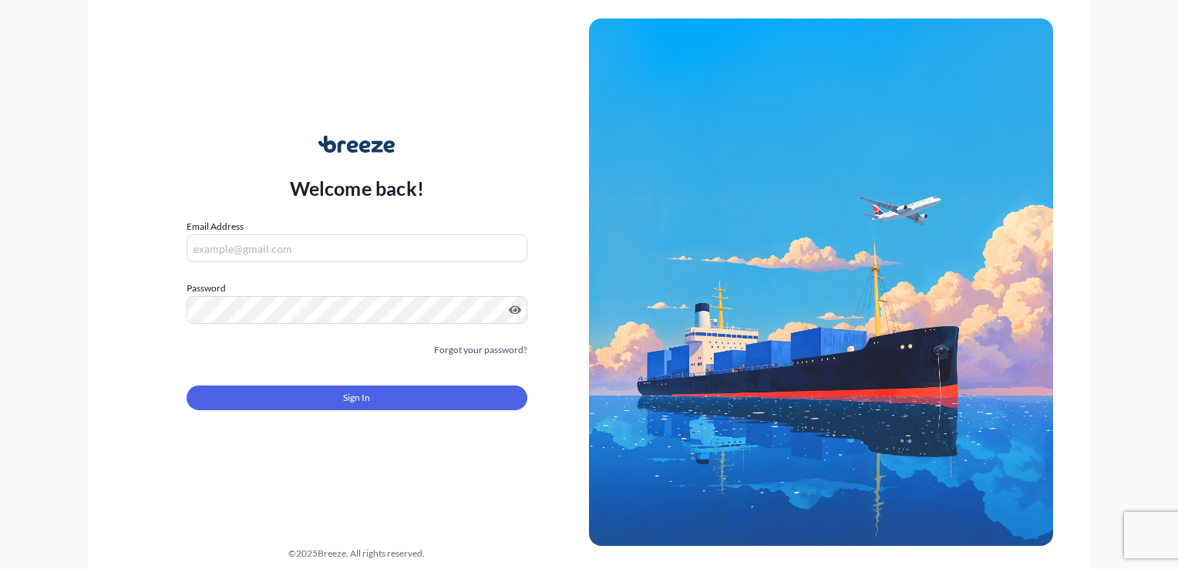
type input "[PERSON_NAME][EMAIL_ADDRESS][DOMAIN_NAME]"
